Goal: Task Accomplishment & Management: Use online tool/utility

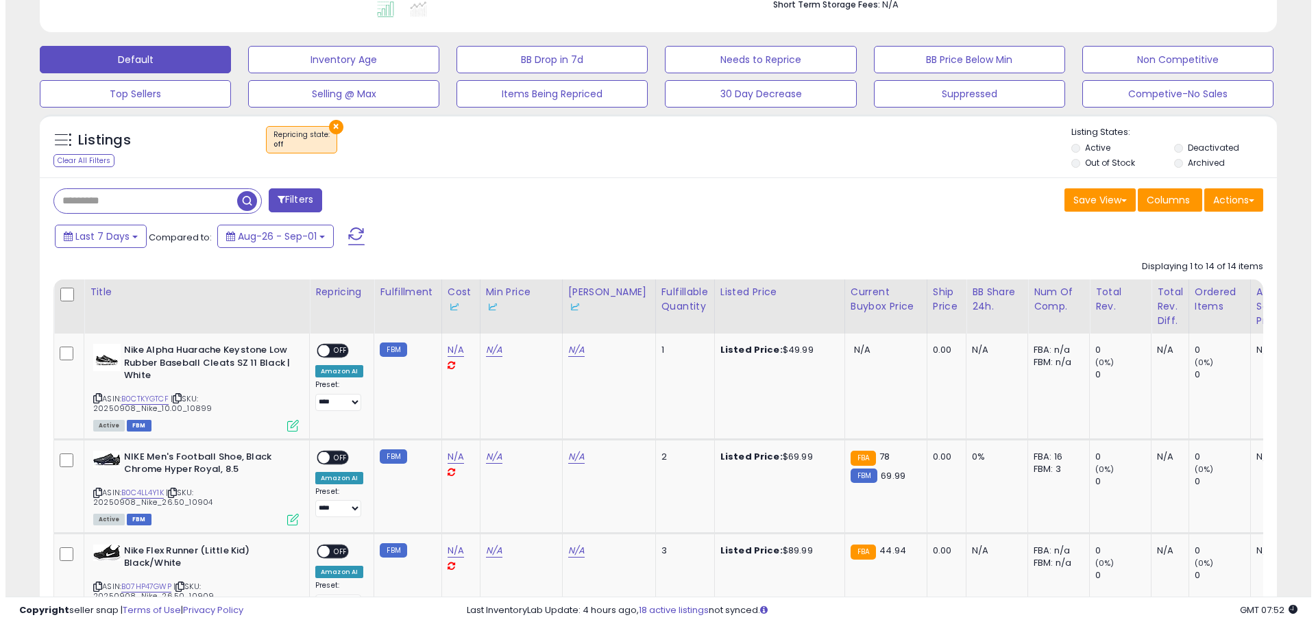
scroll to position [343, 0]
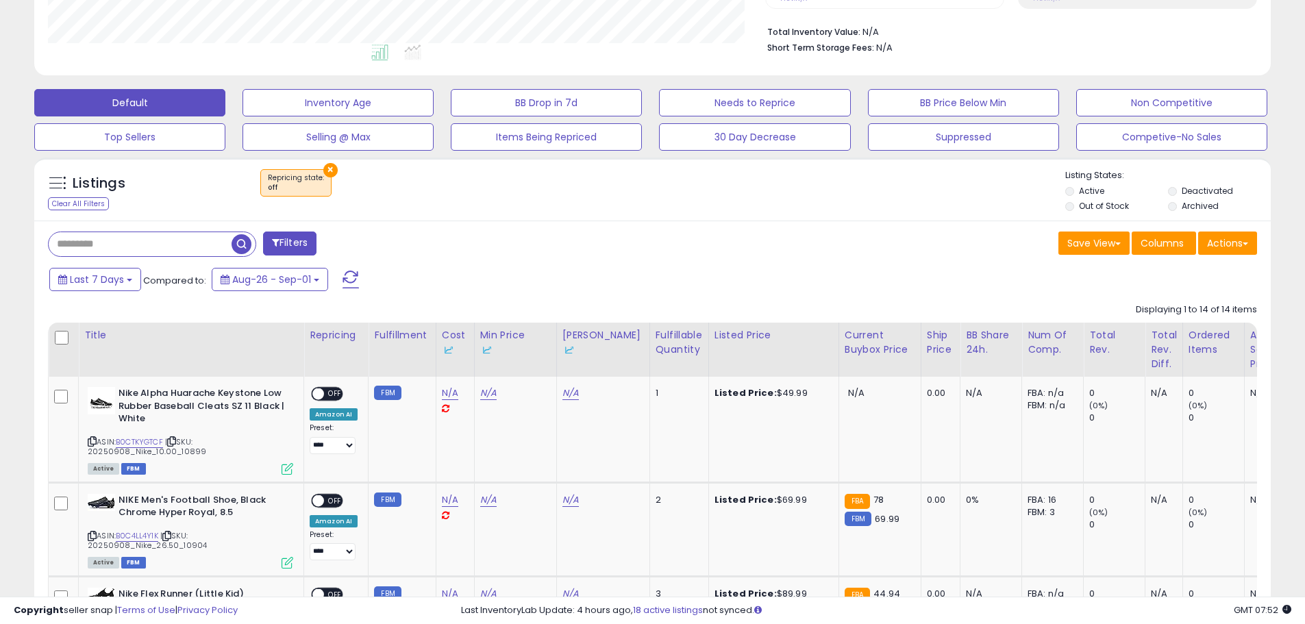
click at [934, 267] on div "Last 7 Days Compared to: Aug-26 - Sep-01" at bounding box center [499, 281] width 907 height 31
click at [1220, 246] on button "Actions" at bounding box center [1227, 243] width 59 height 23
click at [1172, 334] on link "Export All Columns" at bounding box center [1172, 330] width 150 height 21
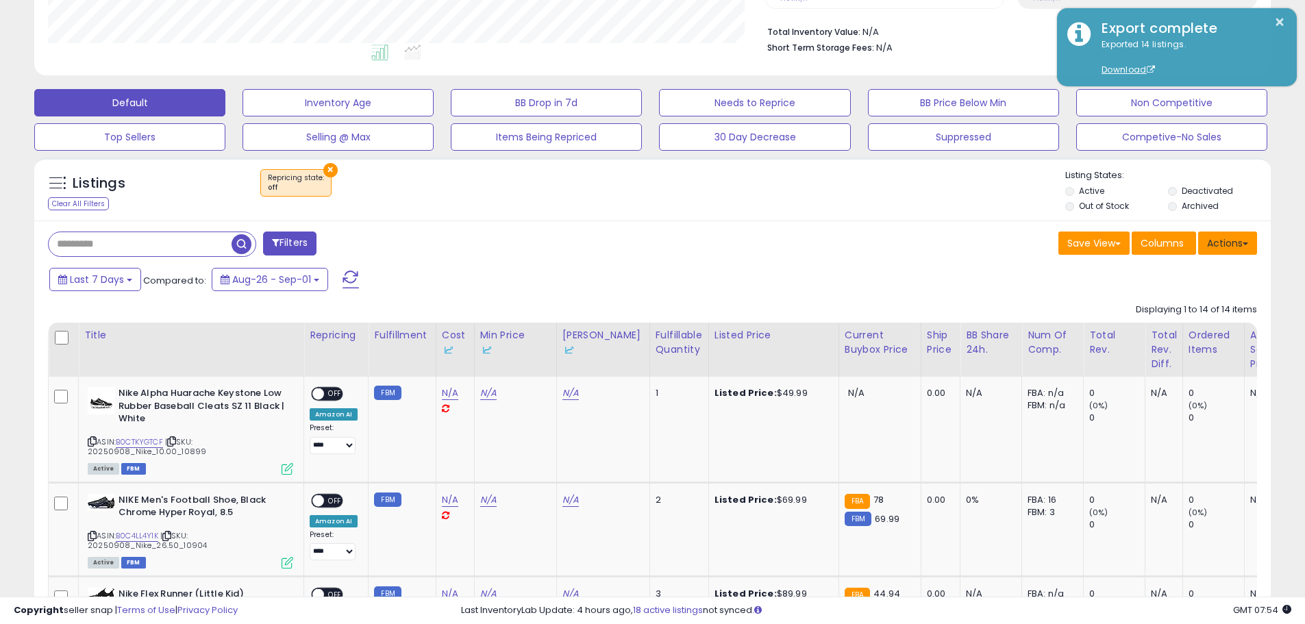
click at [1235, 241] on button "Actions" at bounding box center [1227, 243] width 59 height 23
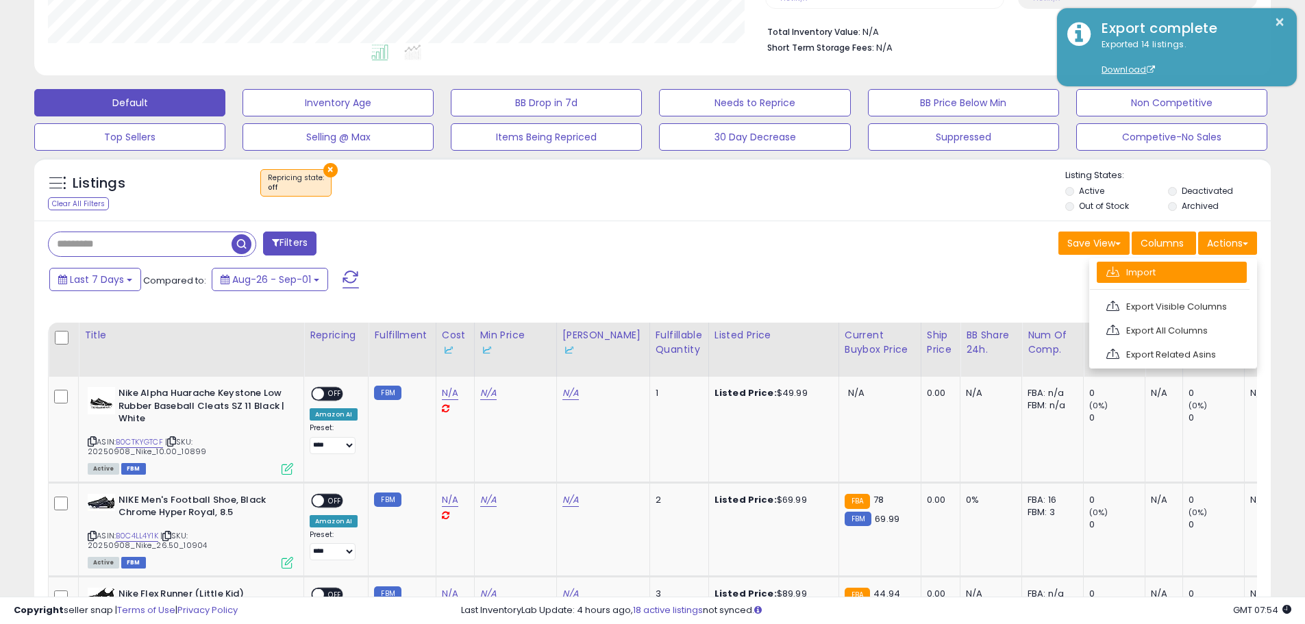
click at [1198, 281] on link "Import" at bounding box center [1172, 272] width 150 height 21
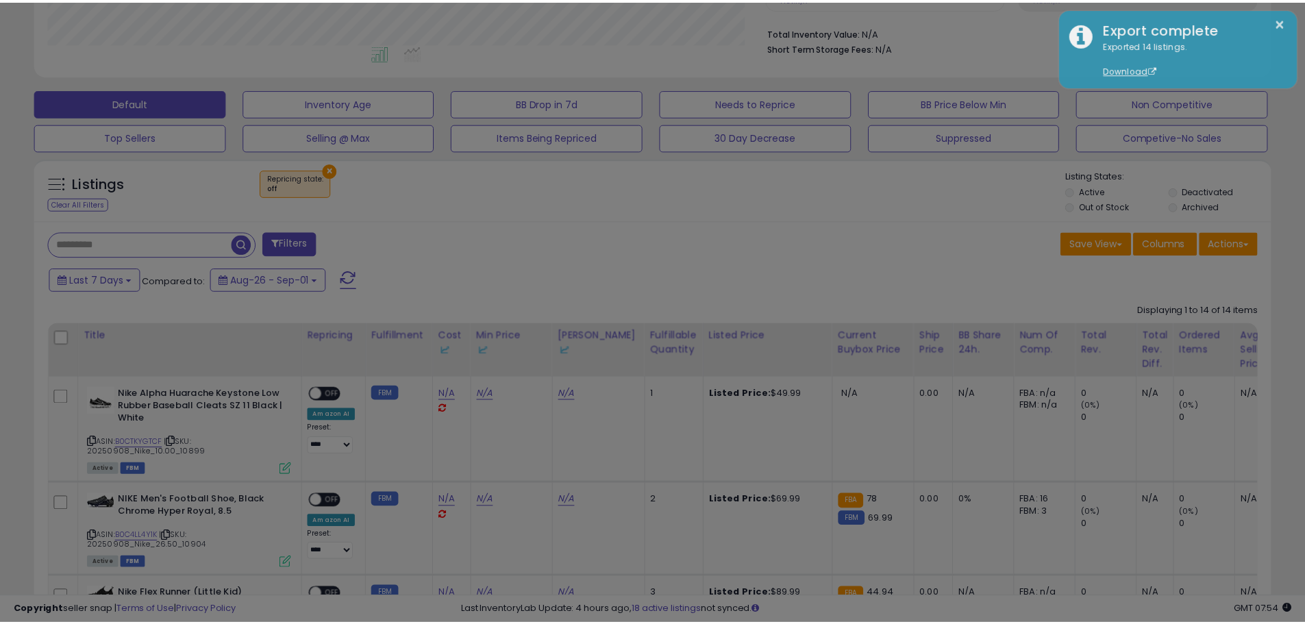
scroll to position [281, 724]
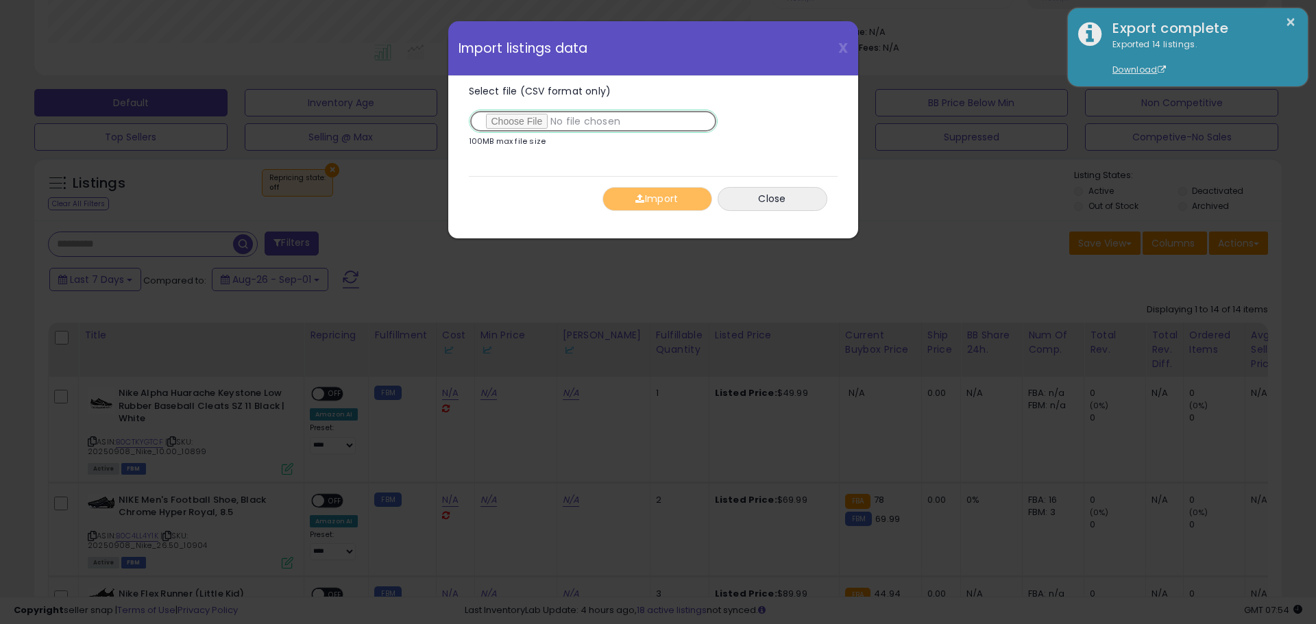
click at [528, 120] on input "Select file (CSV format only)" at bounding box center [593, 121] width 249 height 23
type input "**********"
click at [811, 206] on button "Close" at bounding box center [772, 199] width 110 height 24
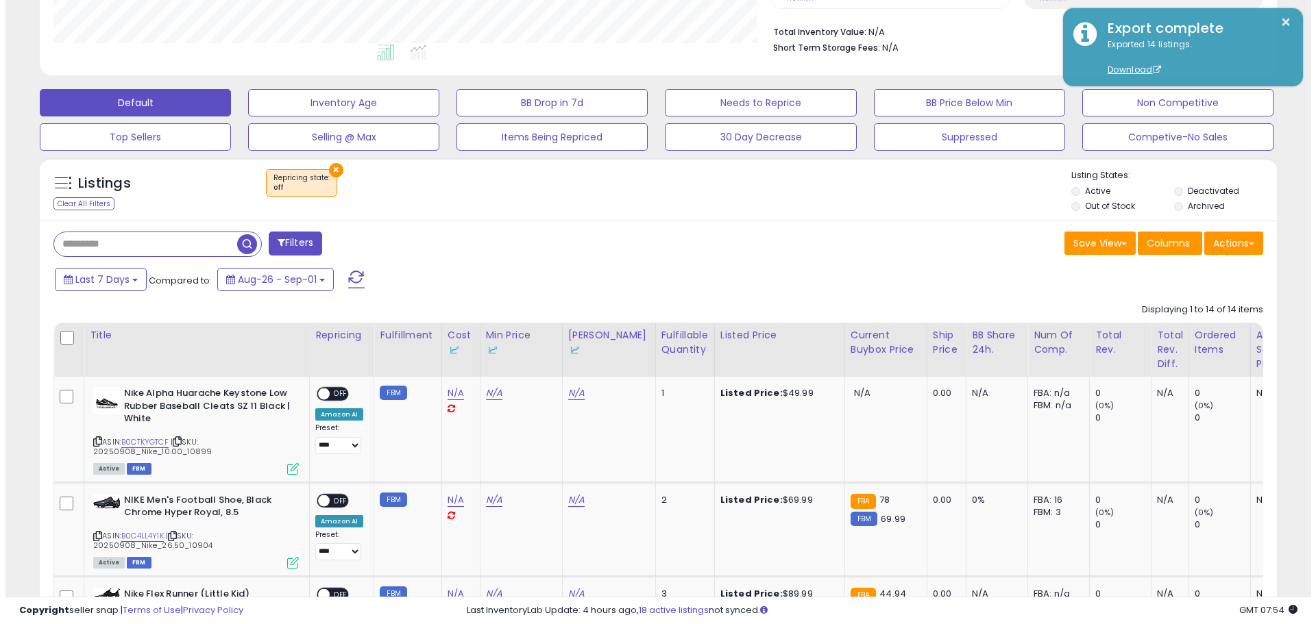
scroll to position [684927, 684490]
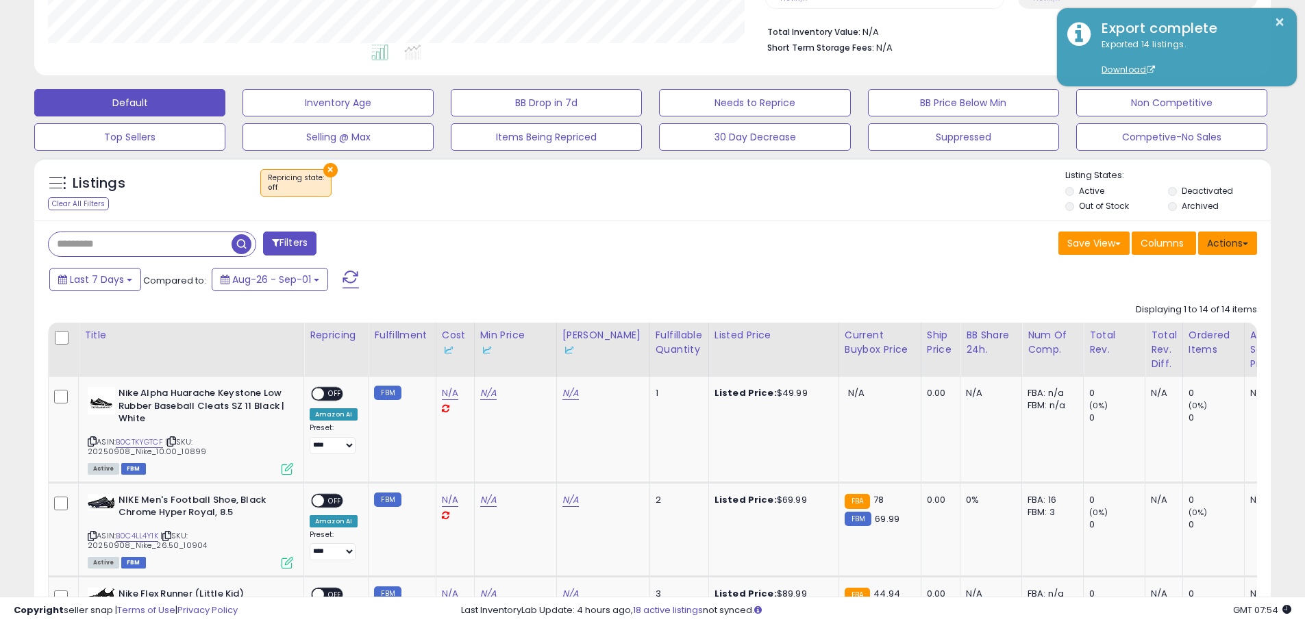
click at [1246, 243] on span at bounding box center [1245, 244] width 5 height 3
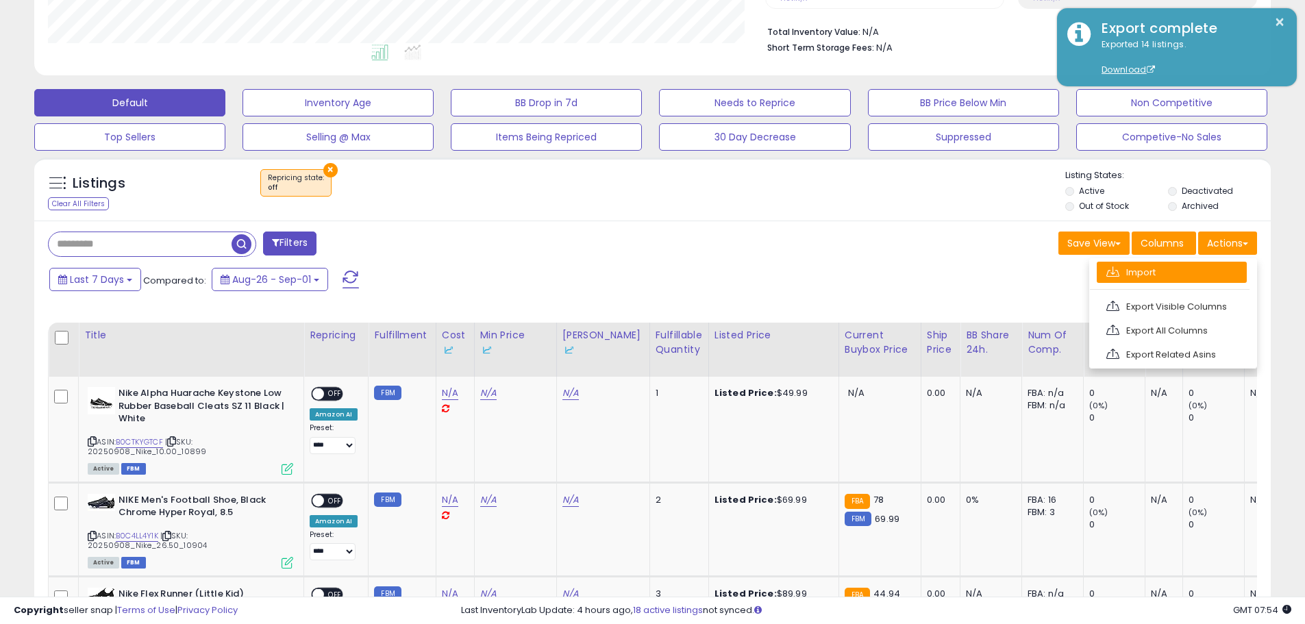
click at [1203, 280] on link "Import" at bounding box center [1172, 272] width 150 height 21
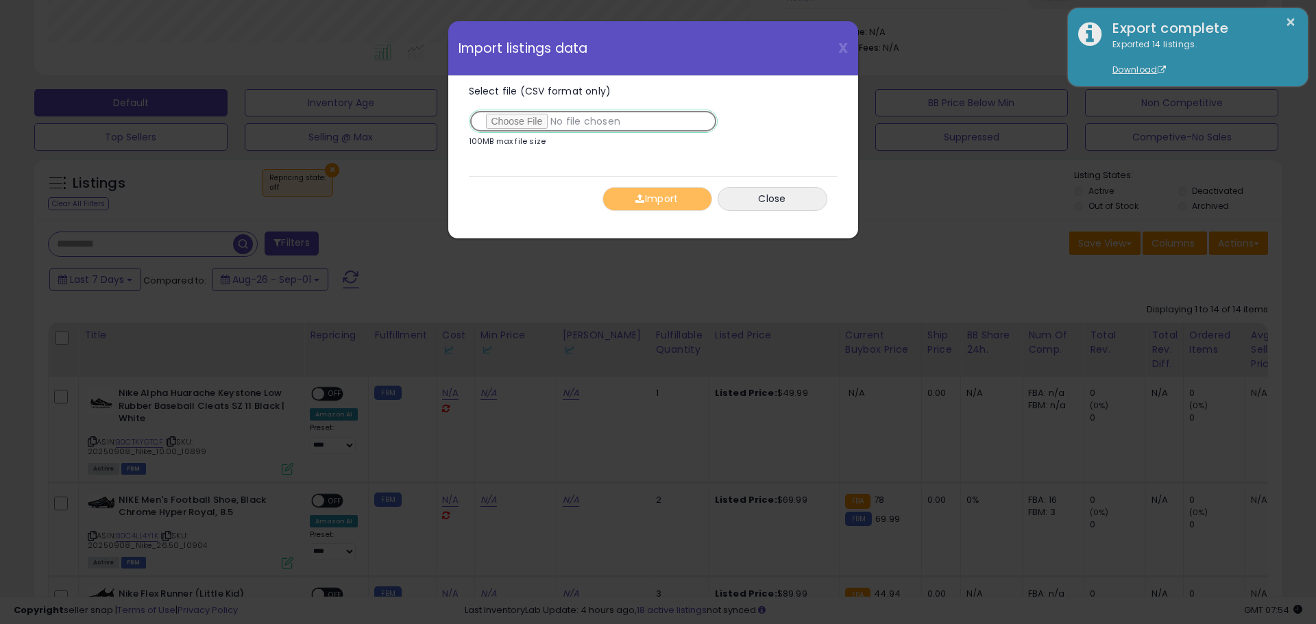
click at [521, 119] on input "Select file (CSV format only)" at bounding box center [593, 121] width 249 height 23
click at [780, 195] on button "Close" at bounding box center [772, 199] width 110 height 24
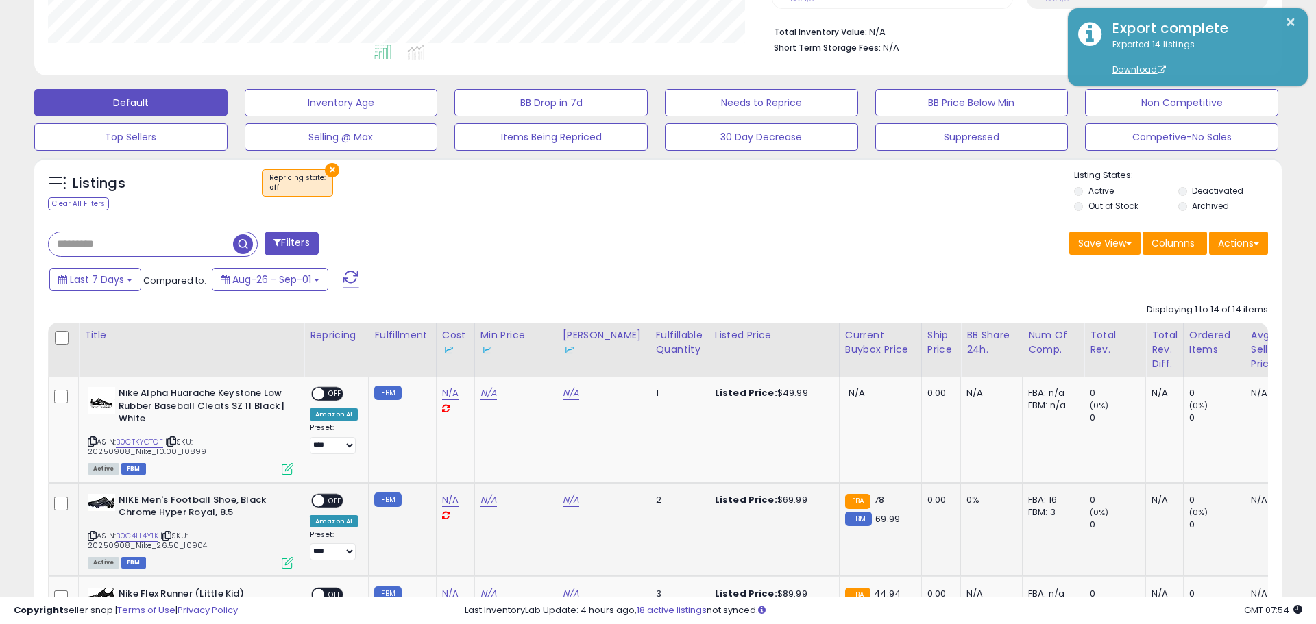
scroll to position [684927, 684490]
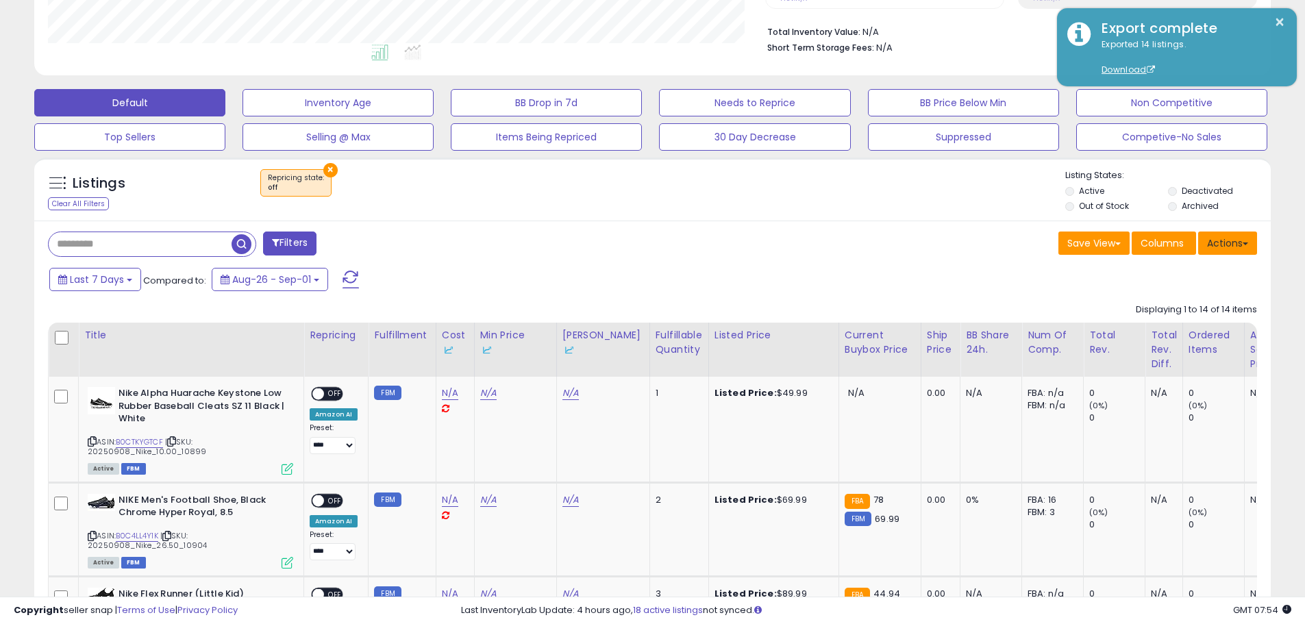
click at [1231, 243] on button "Actions" at bounding box center [1227, 243] width 59 height 23
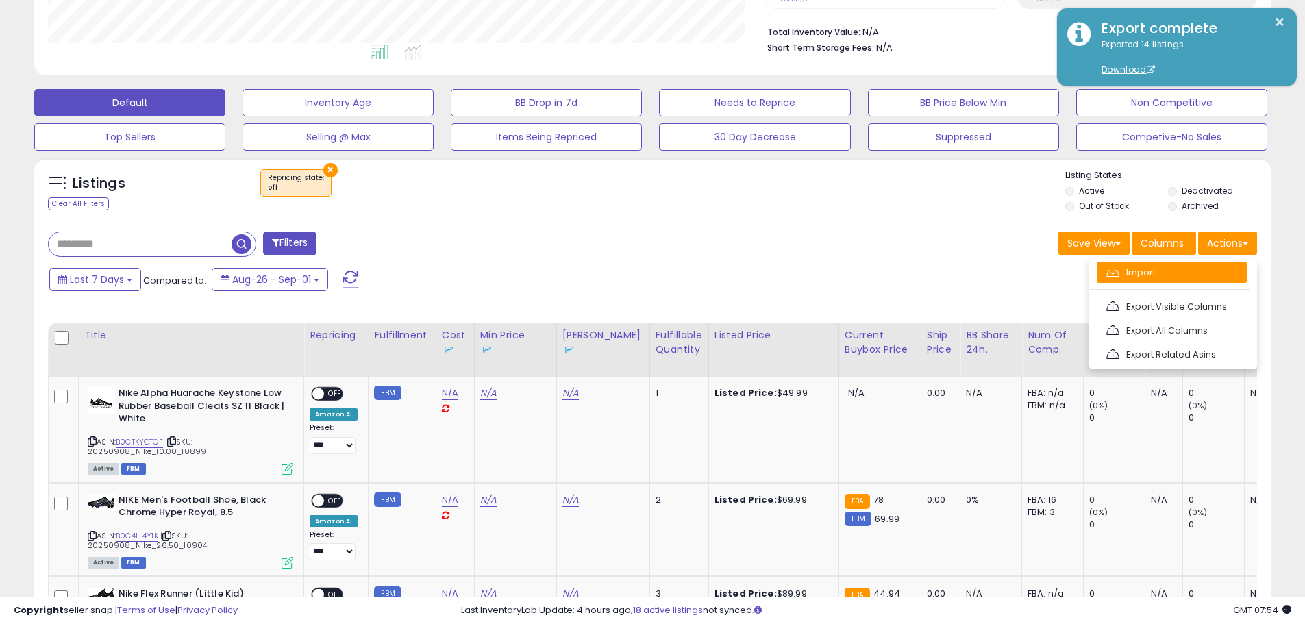
click at [1170, 275] on link "Import" at bounding box center [1172, 272] width 150 height 21
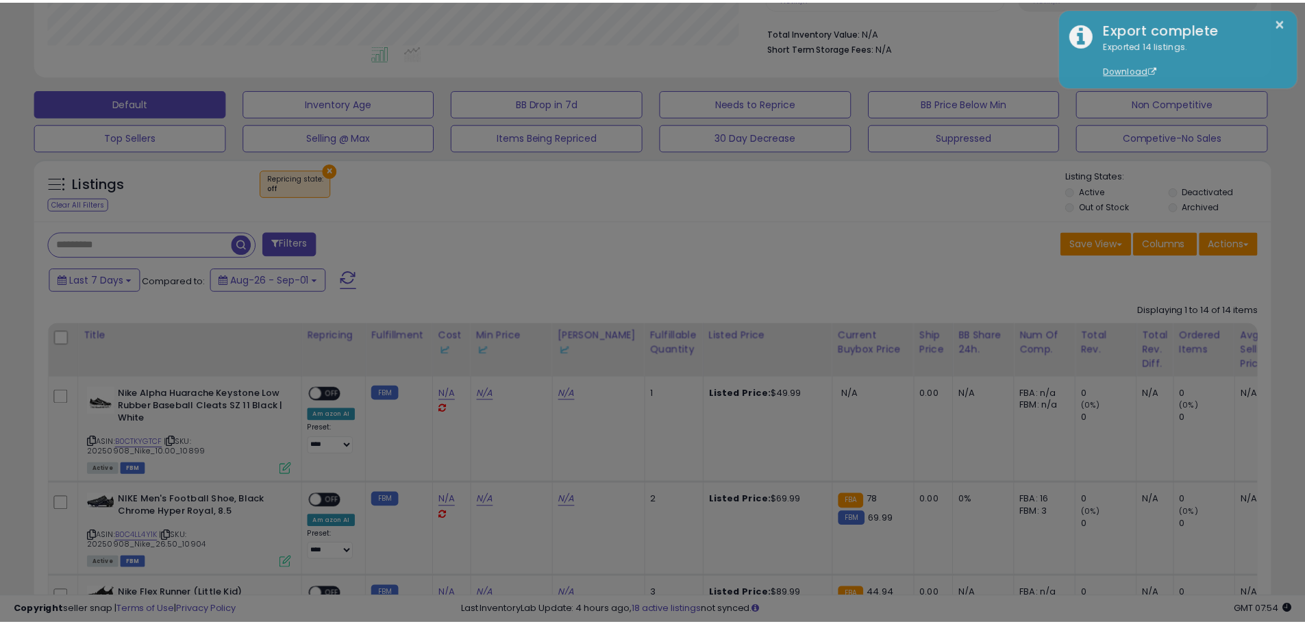
scroll to position [281, 724]
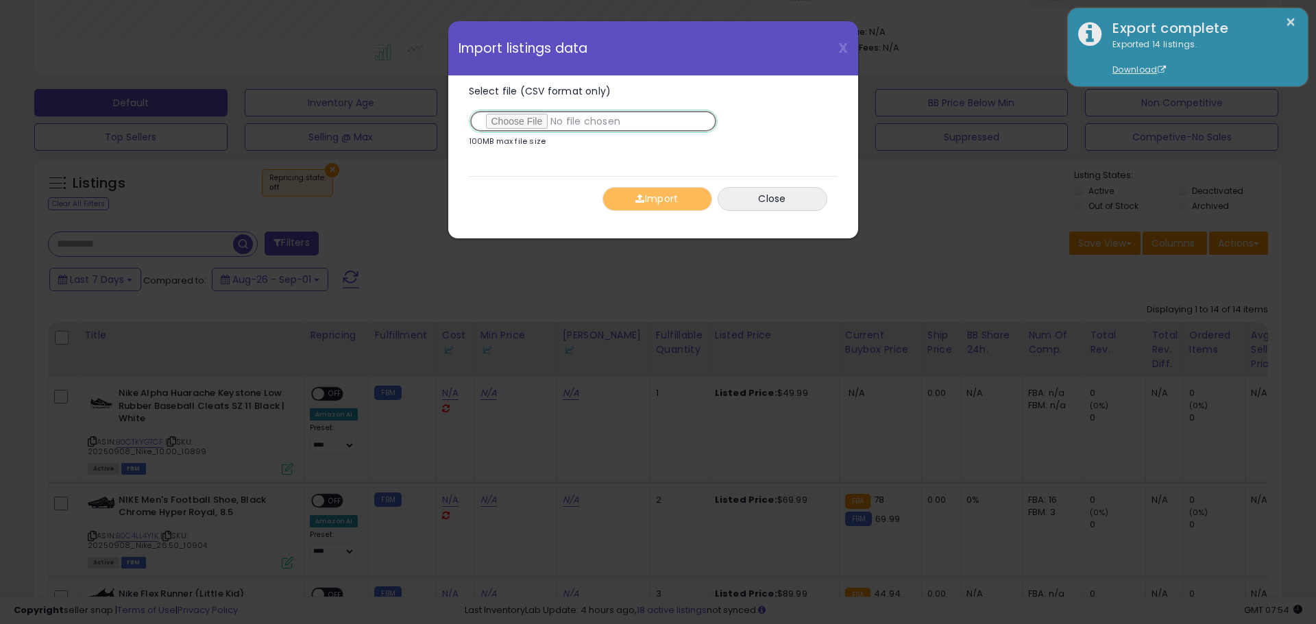
click at [528, 125] on input "Select file (CSV format only)" at bounding box center [593, 121] width 249 height 23
type input "**********"
click at [660, 199] on button "Import" at bounding box center [657, 199] width 110 height 24
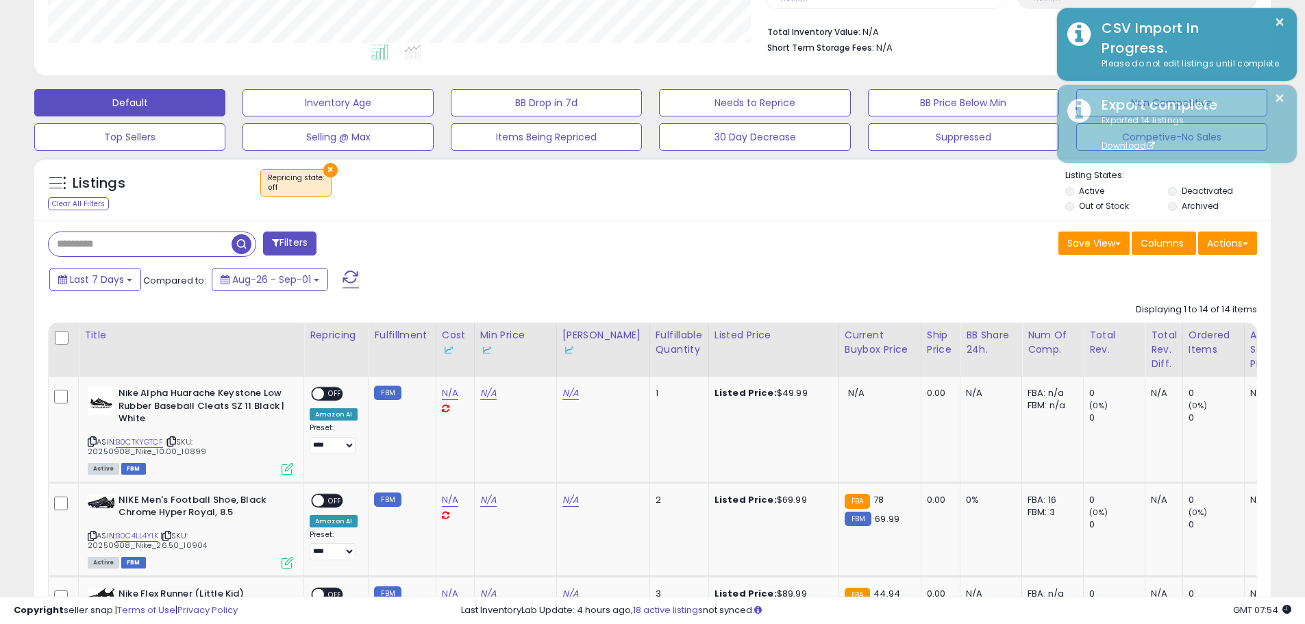
scroll to position [684927, 684490]
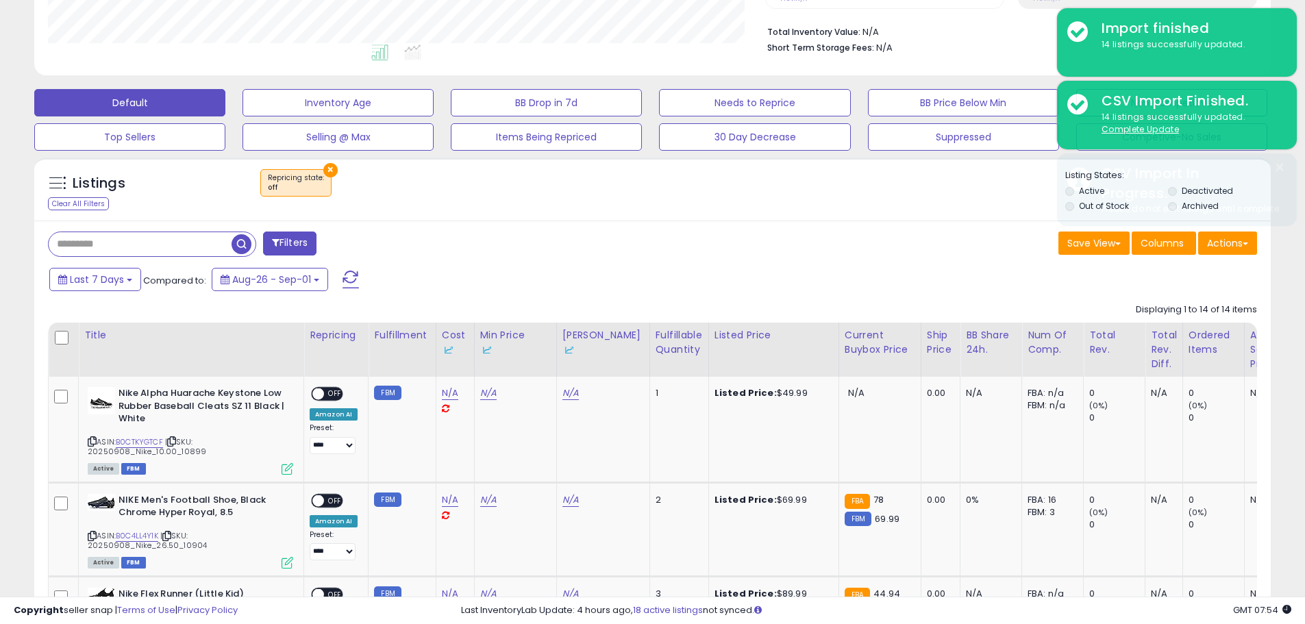
click at [576, 268] on div "Last 7 Days Compared to: Aug-26 - Sep-01" at bounding box center [499, 281] width 907 height 31
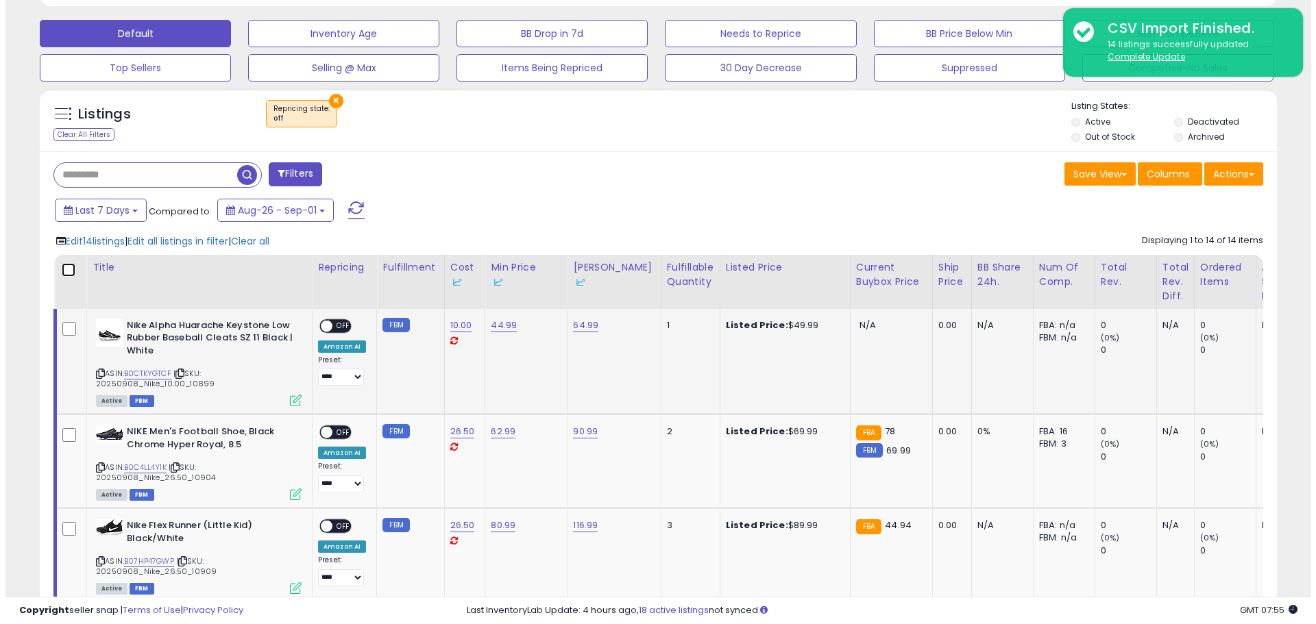
scroll to position [411, 0]
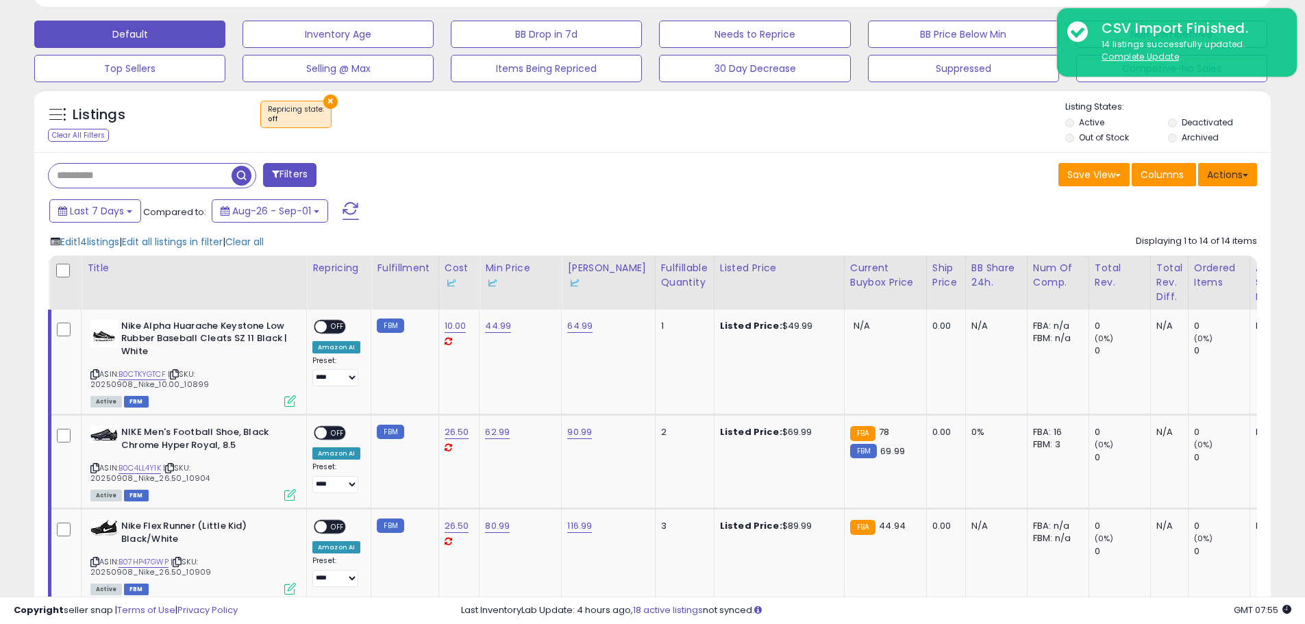
click at [1230, 175] on button "Actions" at bounding box center [1227, 174] width 59 height 23
click at [89, 241] on span "Edit 14 listings" at bounding box center [89, 242] width 59 height 14
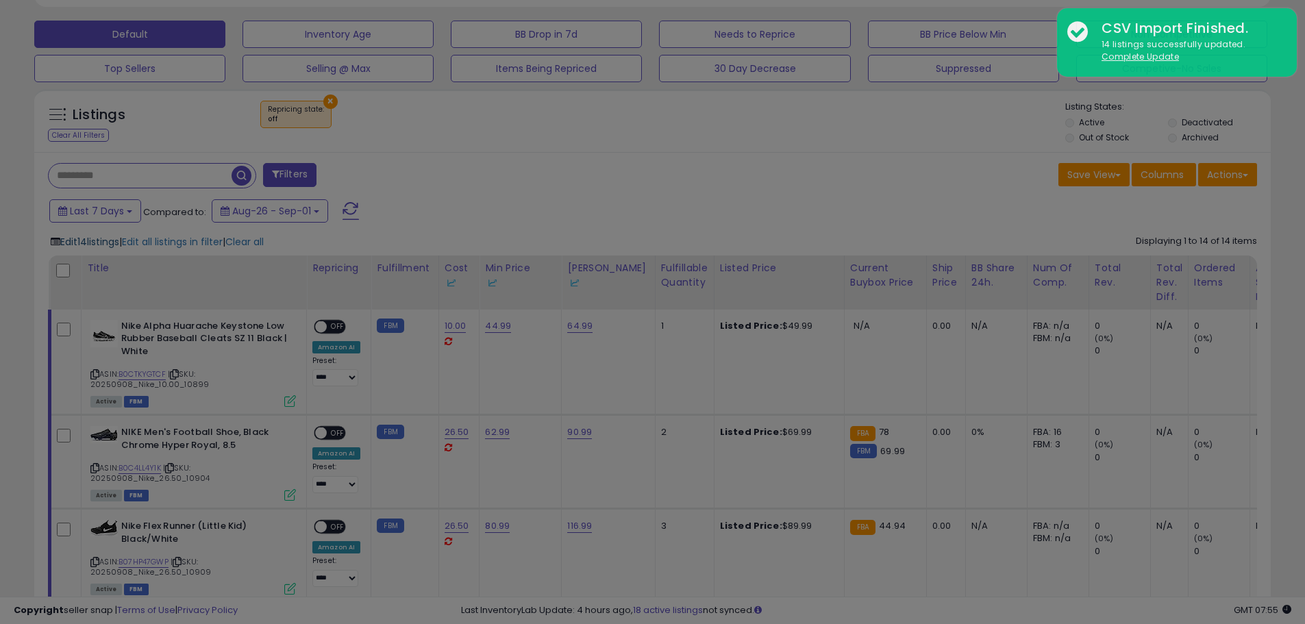
scroll to position [281, 724]
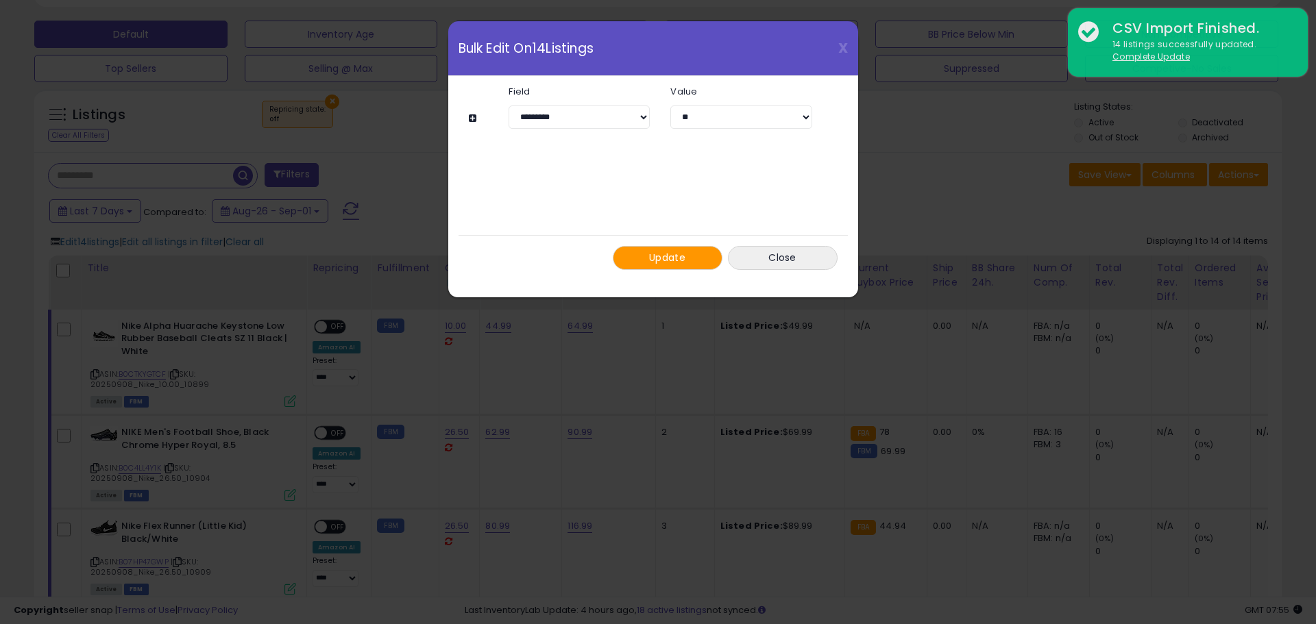
click at [676, 254] on span "Update" at bounding box center [667, 258] width 36 height 14
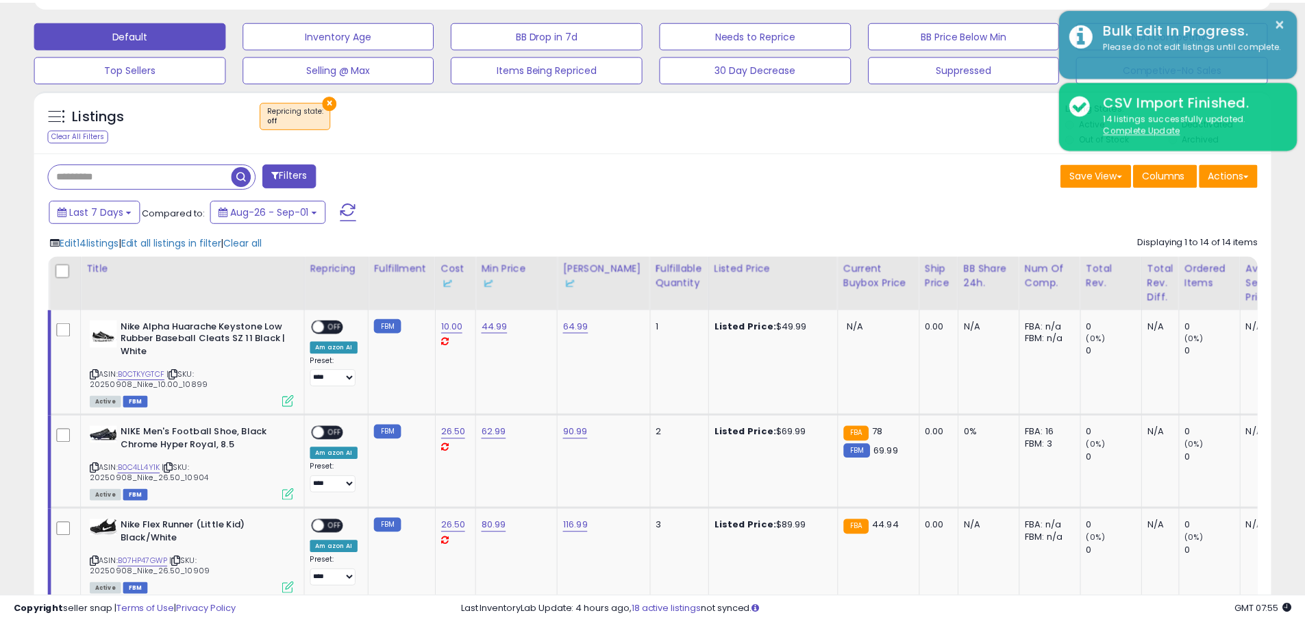
scroll to position [684927, 684490]
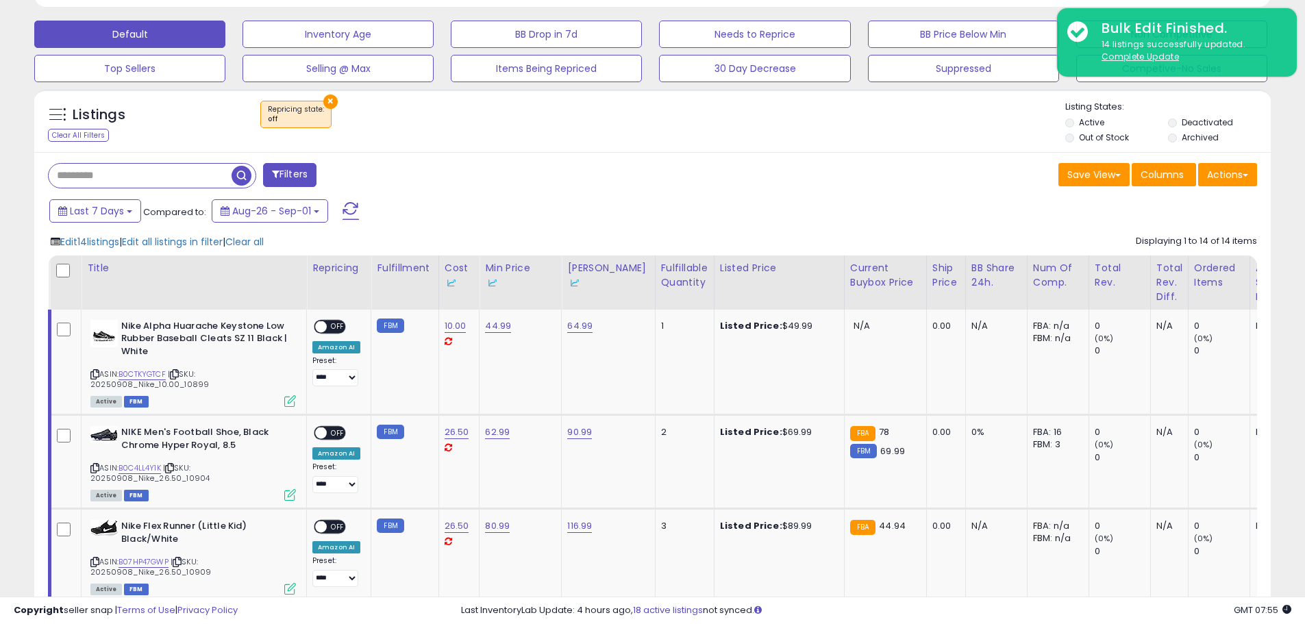
click at [701, 206] on div "Last 7 Days Compared to: Aug-26 - Sep-01" at bounding box center [499, 212] width 907 height 31
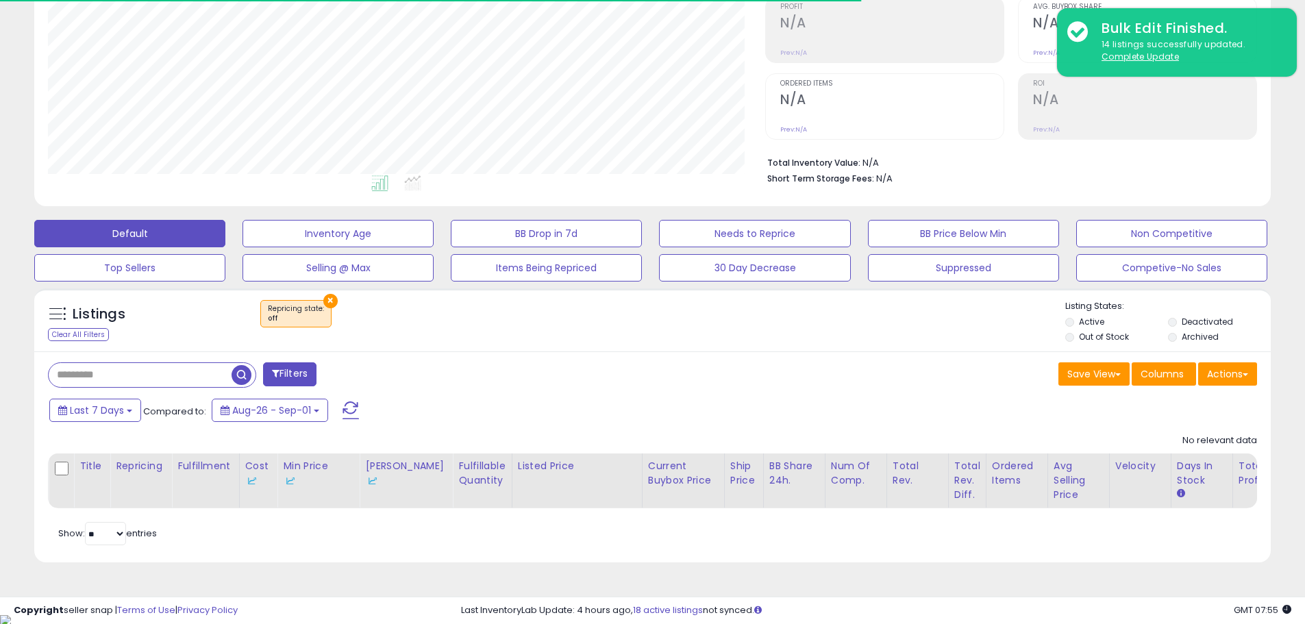
scroll to position [281, 717]
